Goal: Check status: Check status

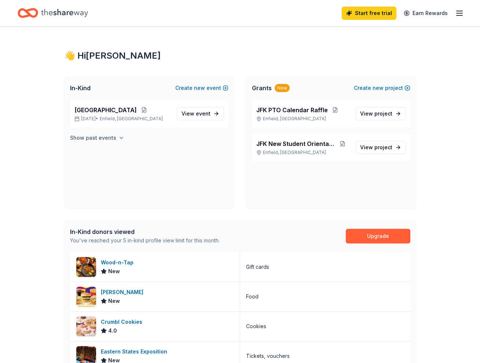
click at [99, 138] on h4 "Show past events" at bounding box center [93, 138] width 46 height 9
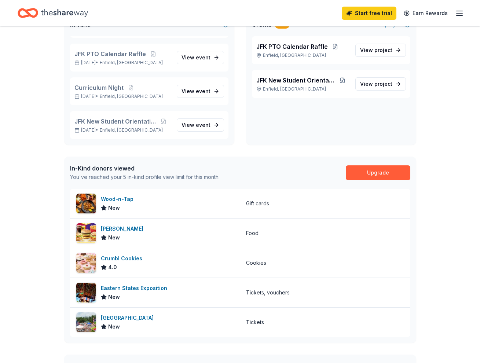
scroll to position [65, 0]
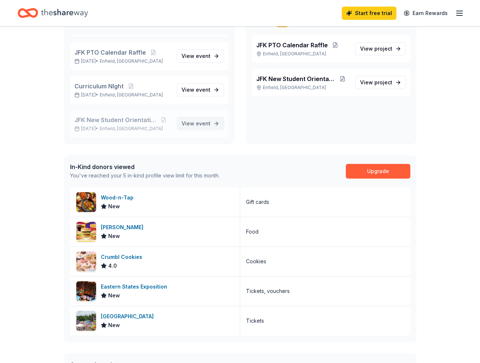
click at [196, 124] on span "event" at bounding box center [203, 123] width 15 height 6
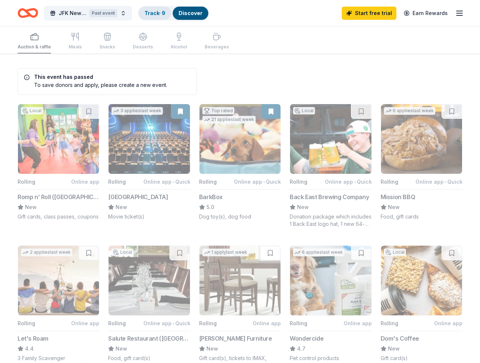
click at [154, 14] on link "Track · 9" at bounding box center [155, 13] width 21 height 6
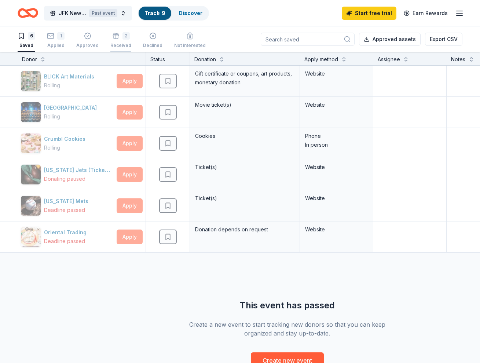
click at [116, 43] on div "Received" at bounding box center [120, 46] width 21 height 6
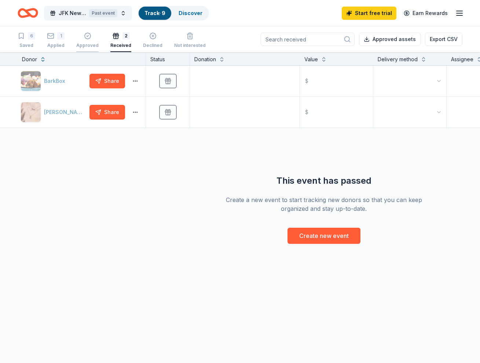
click at [84, 44] on div "Approved" at bounding box center [87, 46] width 22 height 6
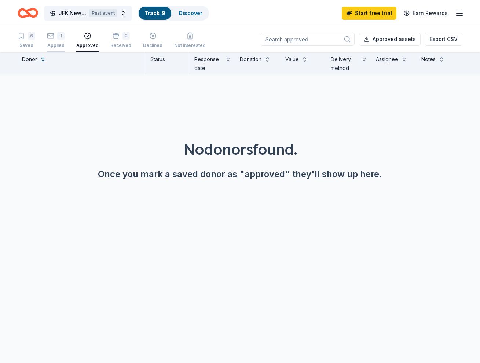
click at [52, 43] on div "Applied" at bounding box center [56, 46] width 18 height 6
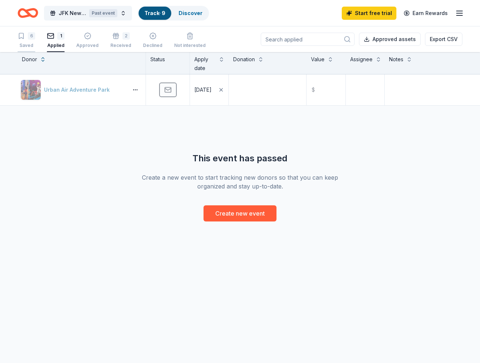
click at [31, 45] on div "Saved" at bounding box center [27, 46] width 18 height 6
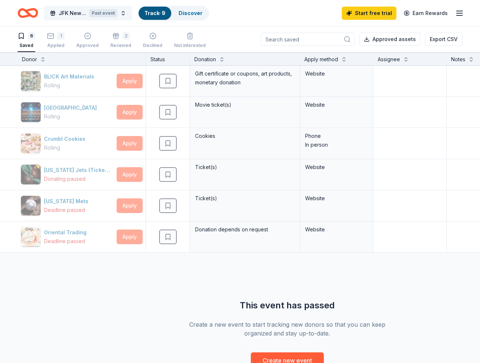
click at [121, 14] on button "JFK New Student Orientation Past event" at bounding box center [88, 13] width 88 height 15
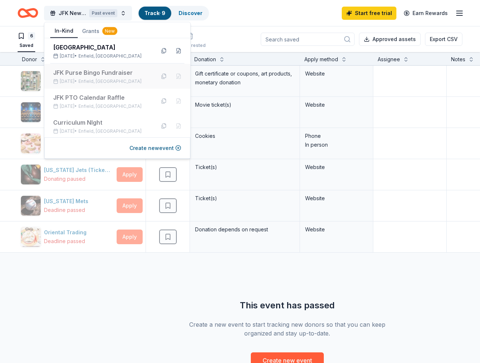
click at [128, 76] on div "JFK Purse Bingo Fundraiser" at bounding box center [101, 72] width 96 height 9
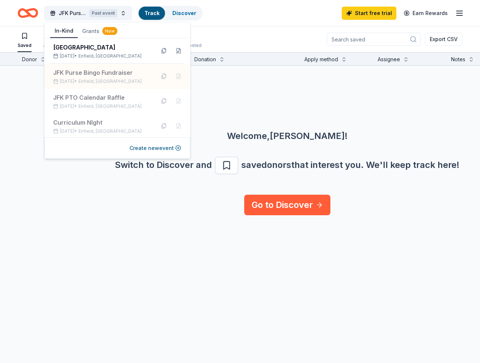
click at [272, 26] on div "JFK Purse Bingo Fundraiser Past event Track Discover Start free trial Earn Rewa…" at bounding box center [240, 182] width 480 height 364
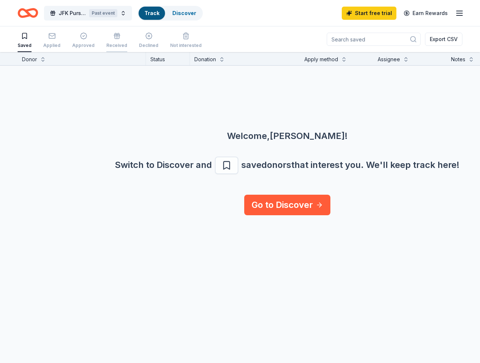
click at [111, 41] on div "Received" at bounding box center [116, 40] width 21 height 16
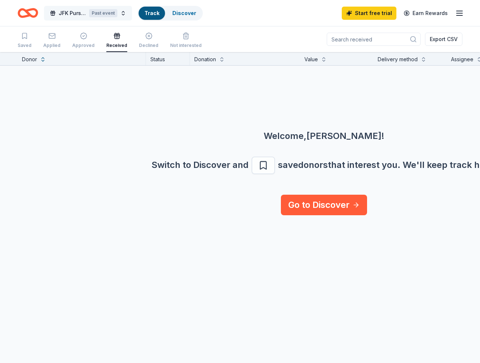
click at [112, 13] on div "Past event" at bounding box center [103, 13] width 28 height 8
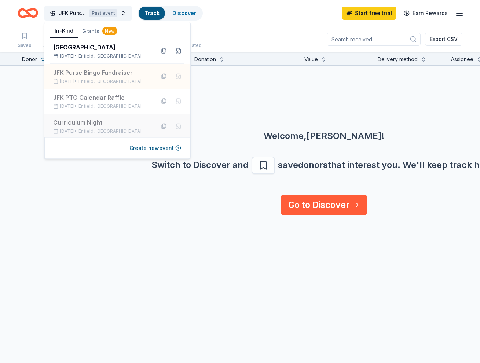
click at [111, 123] on div "Curriculum NIght" at bounding box center [101, 122] width 96 height 9
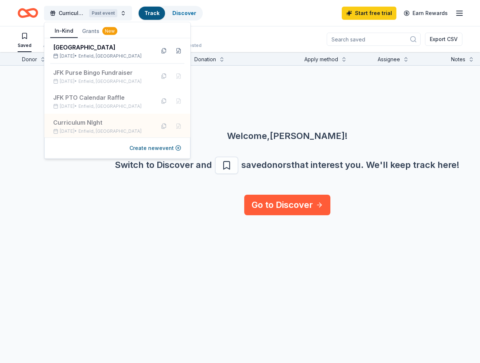
click at [246, 26] on div "Saved Applied Approved Received Declined Not interested Export CSV" at bounding box center [240, 39] width 445 height 26
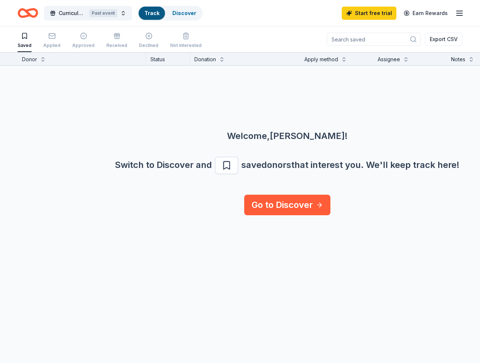
click at [125, 37] on div "Saved Applied Approved Received Declined Not interested" at bounding box center [110, 40] width 184 height 23
click at [106, 40] on div "Received" at bounding box center [116, 40] width 21 height 16
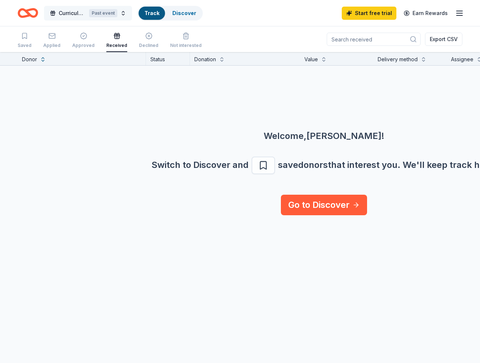
click at [117, 14] on button "Curriculum NIght Past event" at bounding box center [88, 13] width 88 height 15
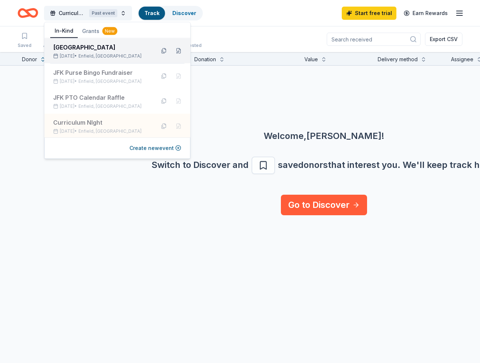
click at [106, 54] on span "Enfield, [GEOGRAPHIC_DATA]" at bounding box center [110, 56] width 63 height 6
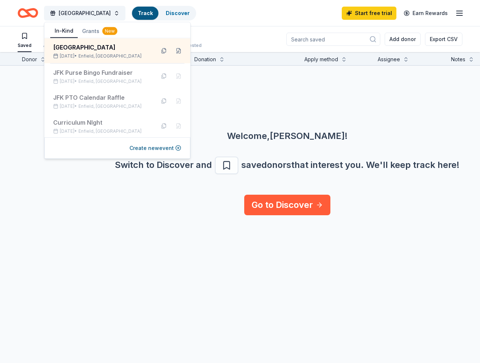
click at [234, 37] on div "Saved Applied Approved Received Declined Not interested Add donor Export CSV" at bounding box center [240, 39] width 445 height 26
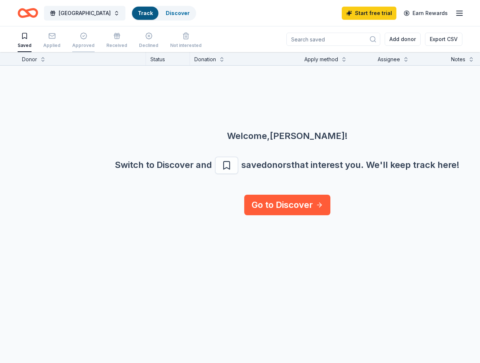
click at [79, 44] on div "Approved" at bounding box center [83, 46] width 22 height 6
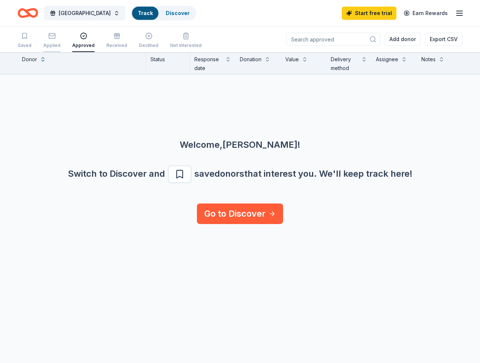
click at [45, 40] on div "Applied" at bounding box center [51, 40] width 17 height 16
click at [46, 40] on div "Applied" at bounding box center [51, 40] width 17 height 16
drag, startPoint x: 79, startPoint y: 44, endPoint x: 82, endPoint y: 44, distance: 3.7
click at [79, 44] on div "Approved" at bounding box center [83, 46] width 22 height 6
click at [109, 43] on div "Received" at bounding box center [116, 46] width 21 height 6
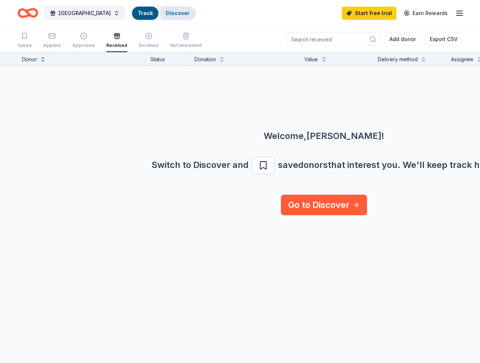
click at [166, 14] on link "Discover" at bounding box center [178, 13] width 24 height 6
